Goal: Check status: Check status

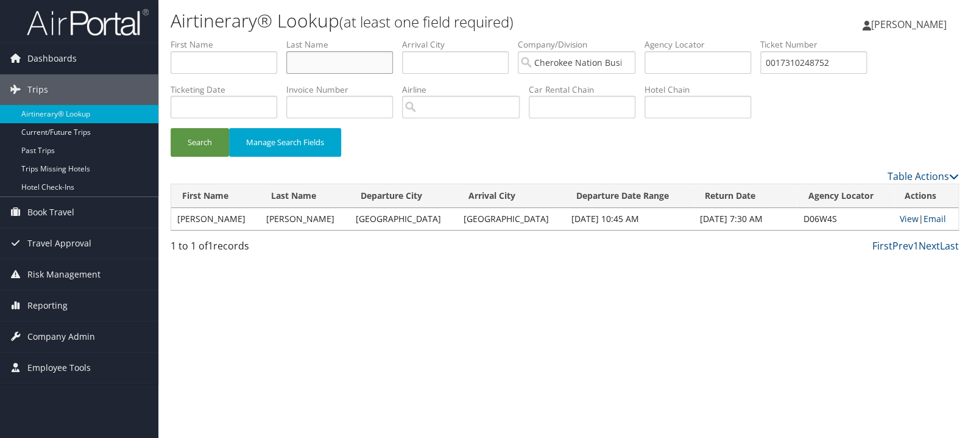
click at [340, 71] on input "text" at bounding box center [339, 62] width 107 height 23
type input "dalpias"
click at [171, 128] on button "Search" at bounding box center [200, 142] width 59 height 29
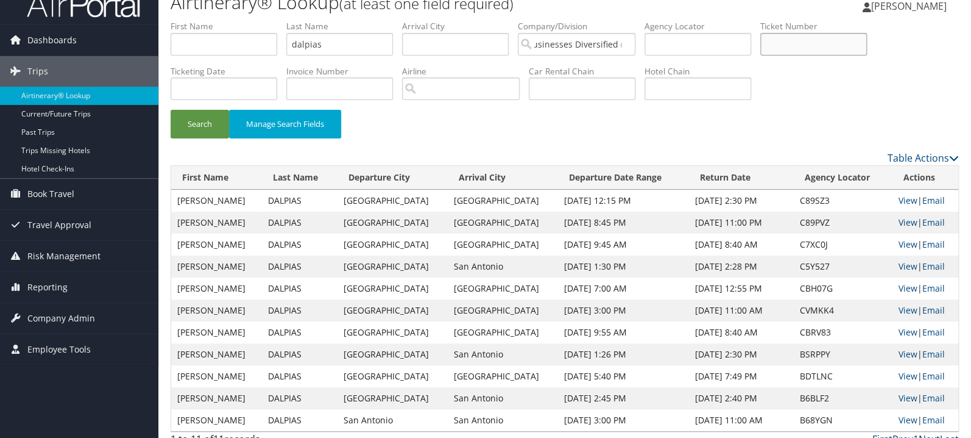
scroll to position [32, 0]
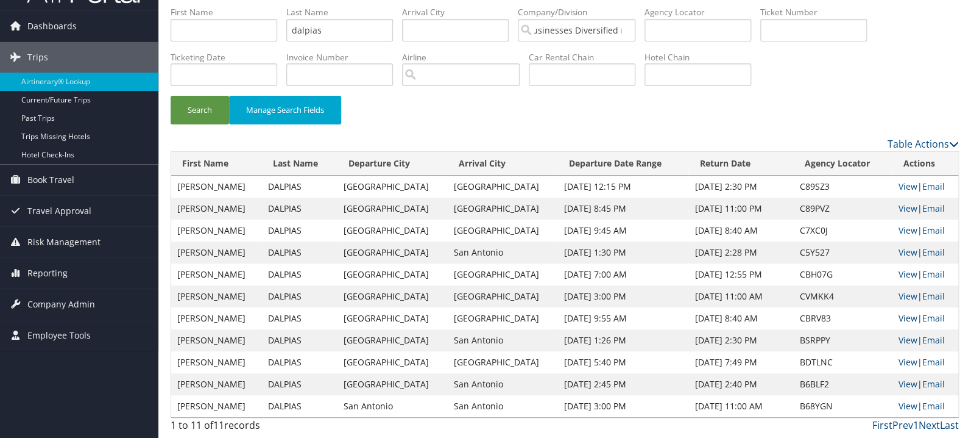
click at [902, 321] on link "View" at bounding box center [908, 318] width 19 height 12
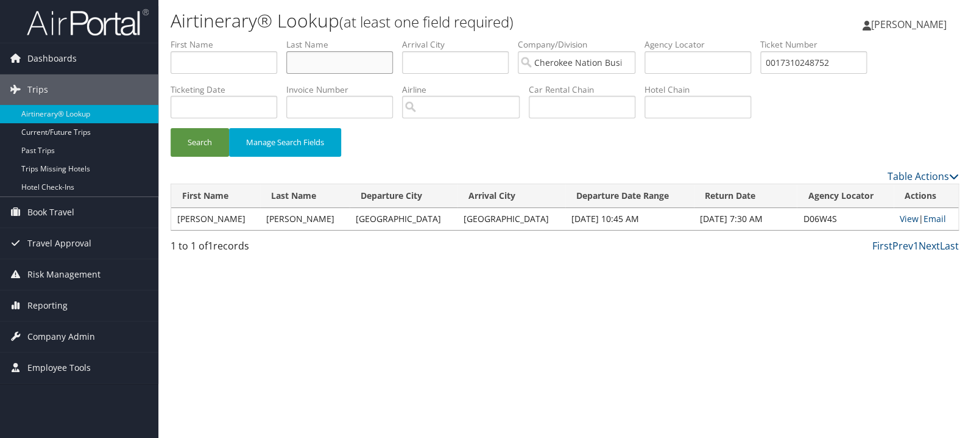
click at [350, 54] on input "text" at bounding box center [339, 62] width 107 height 23
type input "brown"
click at [171, 128] on button "Search" at bounding box center [200, 142] width 59 height 29
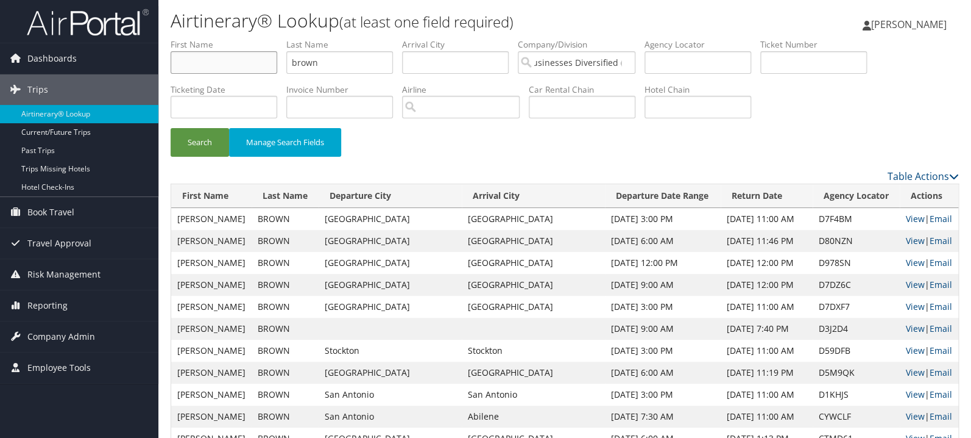
click at [224, 68] on input "text" at bounding box center [224, 62] width 107 height 23
type input "nick"
click at [171, 128] on button "Search" at bounding box center [200, 142] width 59 height 29
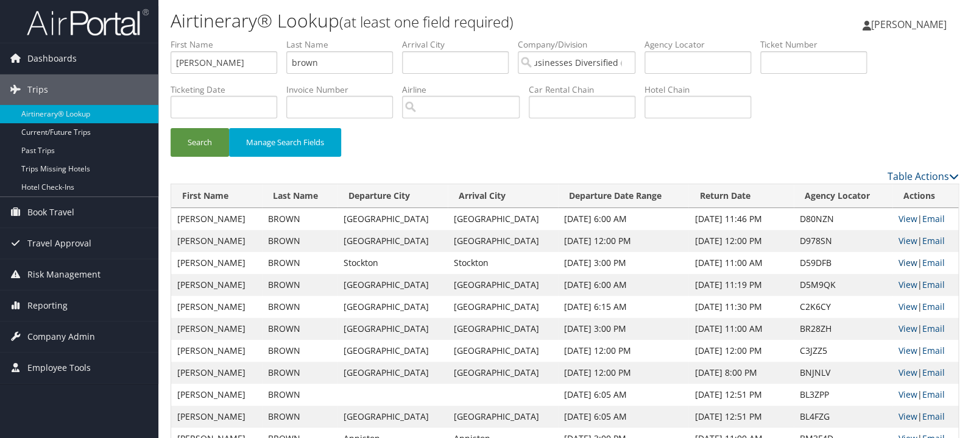
click at [902, 265] on link "View" at bounding box center [908, 263] width 19 height 12
click at [829, 60] on input "text" at bounding box center [814, 62] width 107 height 23
paste input "0067310275827"
type input "0067310275827"
drag, startPoint x: 221, startPoint y: 62, endPoint x: 131, endPoint y: 70, distance: 89.9
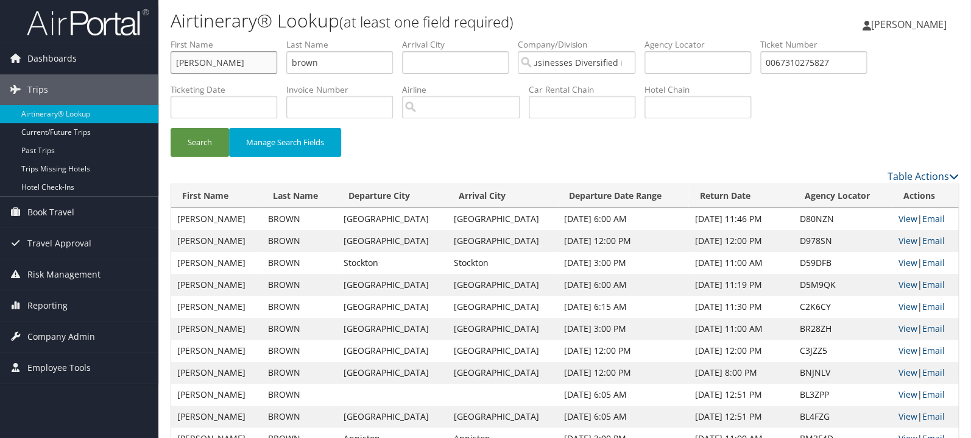
click at [171, 70] on input "nick" at bounding box center [224, 62] width 107 height 23
click at [171, 128] on button "Search" at bounding box center [200, 142] width 59 height 29
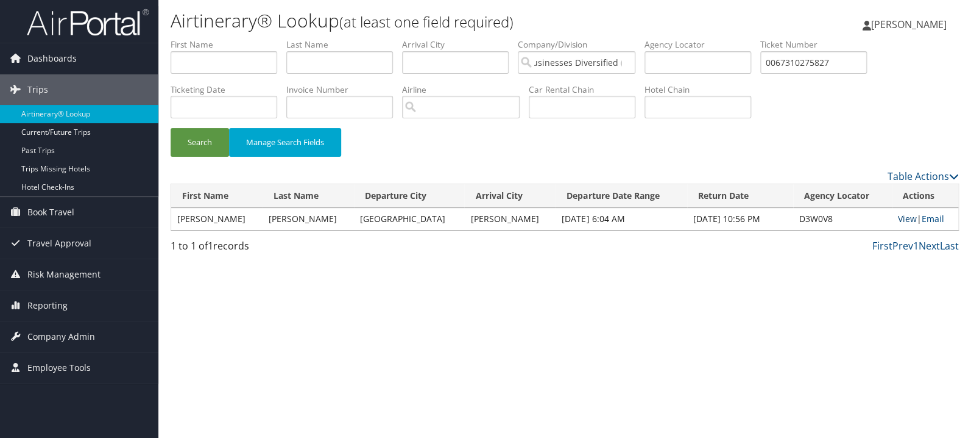
click at [900, 217] on link "View" at bounding box center [907, 219] width 19 height 12
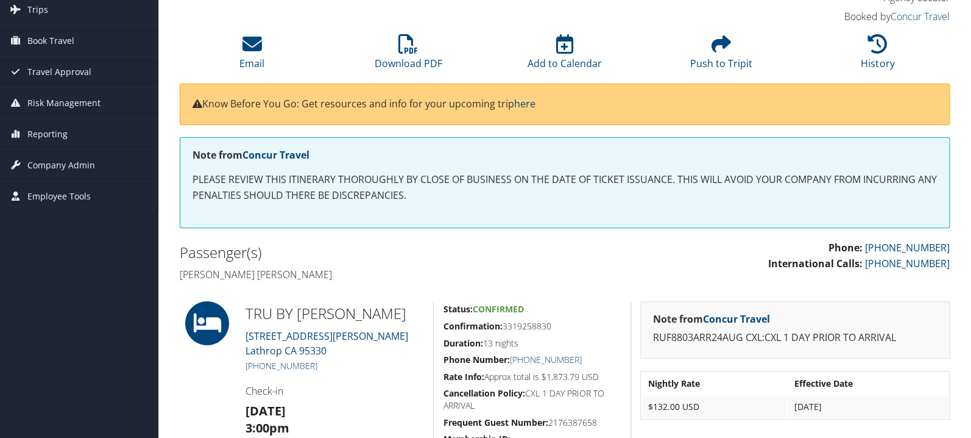
scroll to position [129, 0]
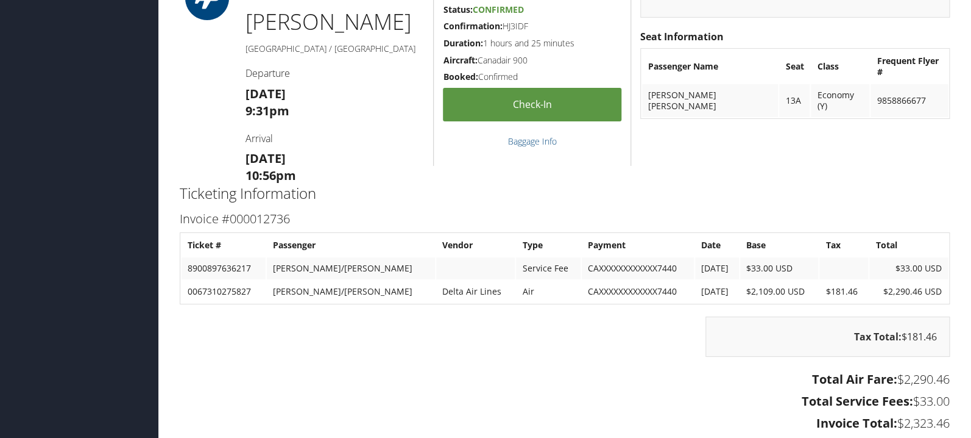
scroll to position [1873, 0]
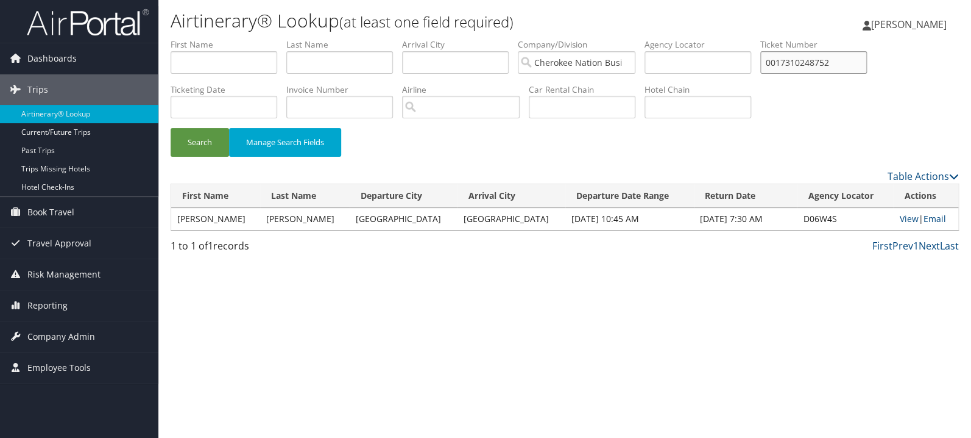
click at [824, 66] on input "0017310248752" at bounding box center [814, 62] width 107 height 23
paste input "167310432037"
click at [191, 140] on button "Search" at bounding box center [200, 142] width 59 height 29
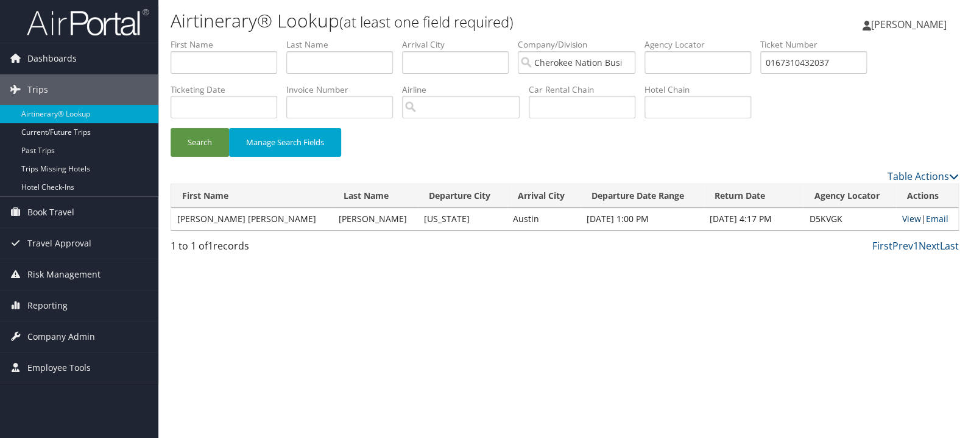
click at [903, 222] on link "View" at bounding box center [912, 219] width 19 height 12
click at [837, 60] on input "0167310432037" at bounding box center [814, 62] width 107 height 23
paste input "611273"
type input "0167310611273"
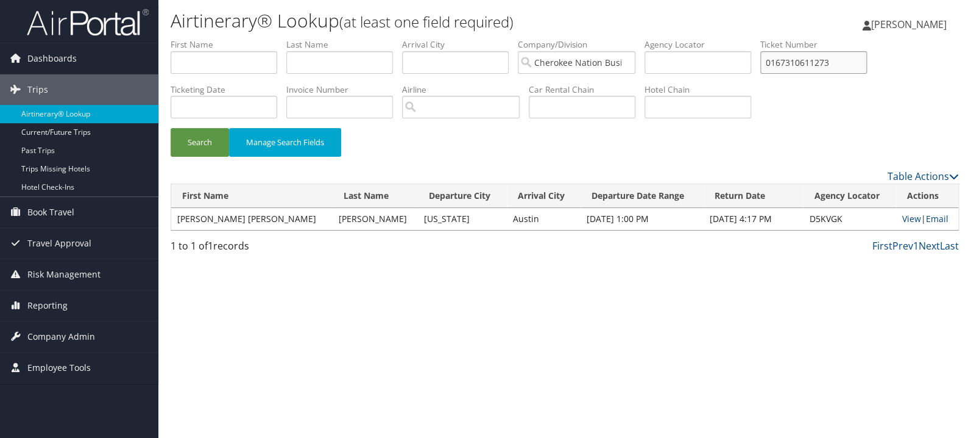
click at [171, 128] on button "Search" at bounding box center [200, 142] width 59 height 29
click at [903, 219] on link "View" at bounding box center [912, 219] width 19 height 12
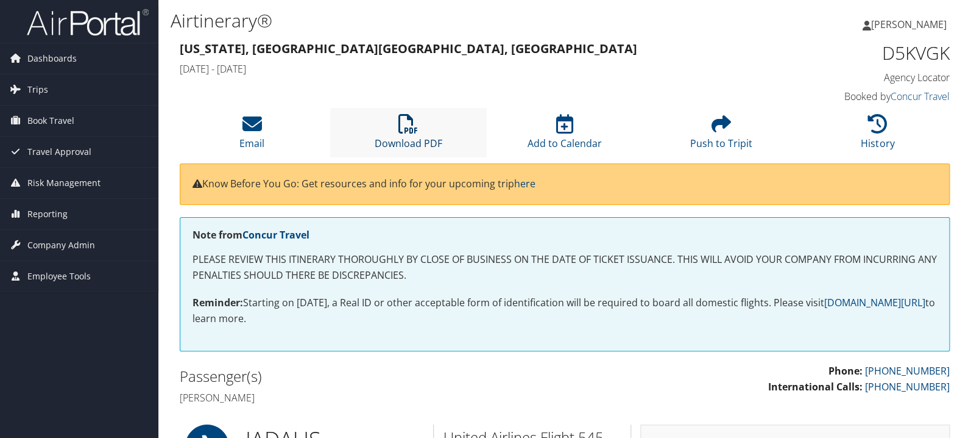
click at [412, 127] on icon at bounding box center [409, 124] width 20 height 20
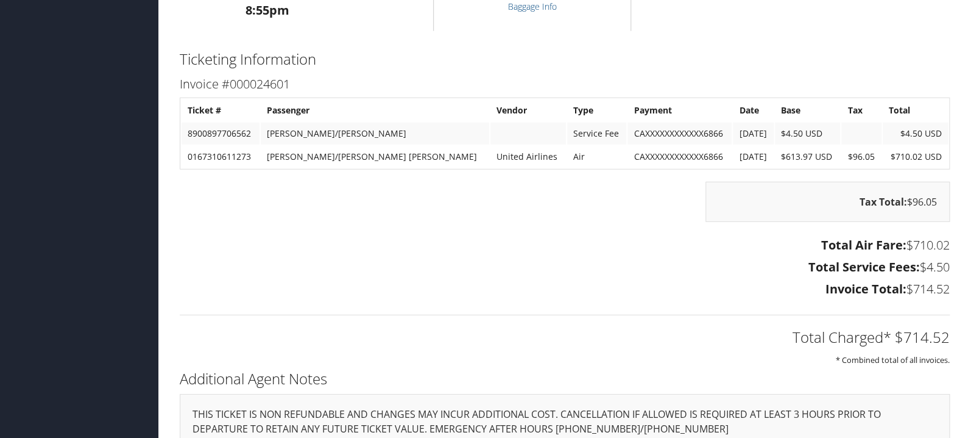
scroll to position [1486, 0]
